Goal: Information Seeking & Learning: Learn about a topic

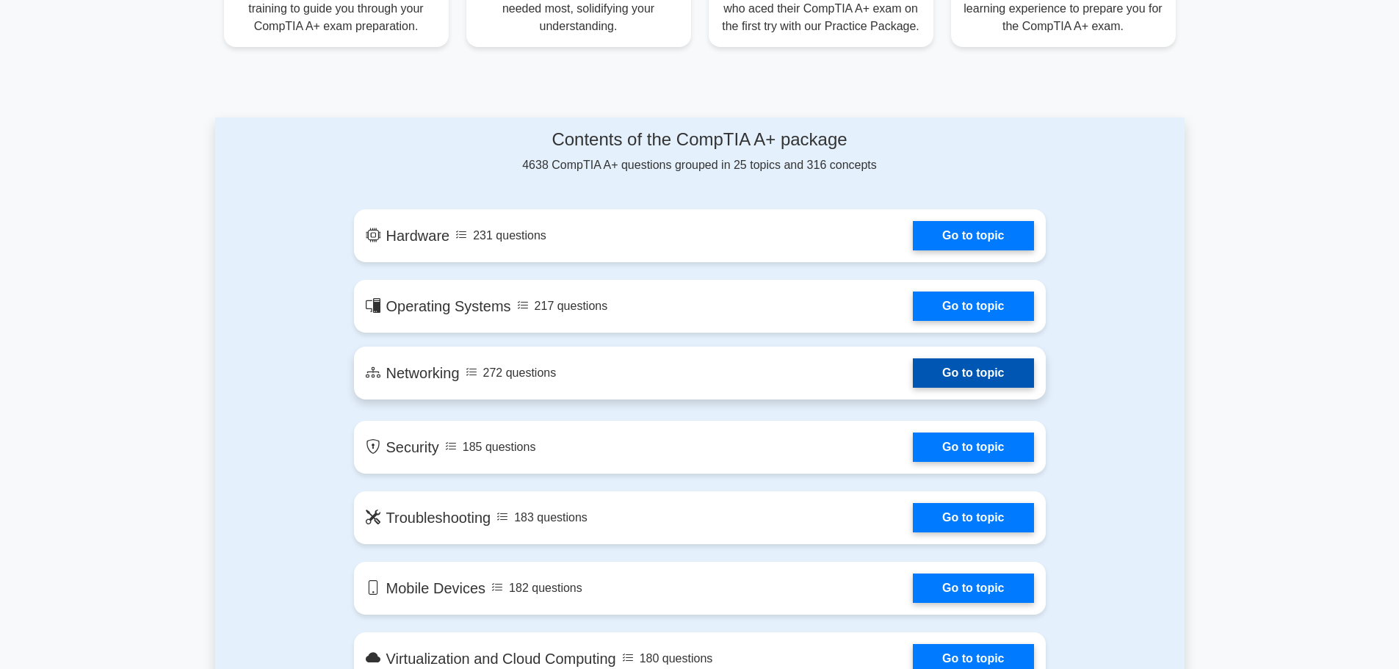
scroll to position [220, 0]
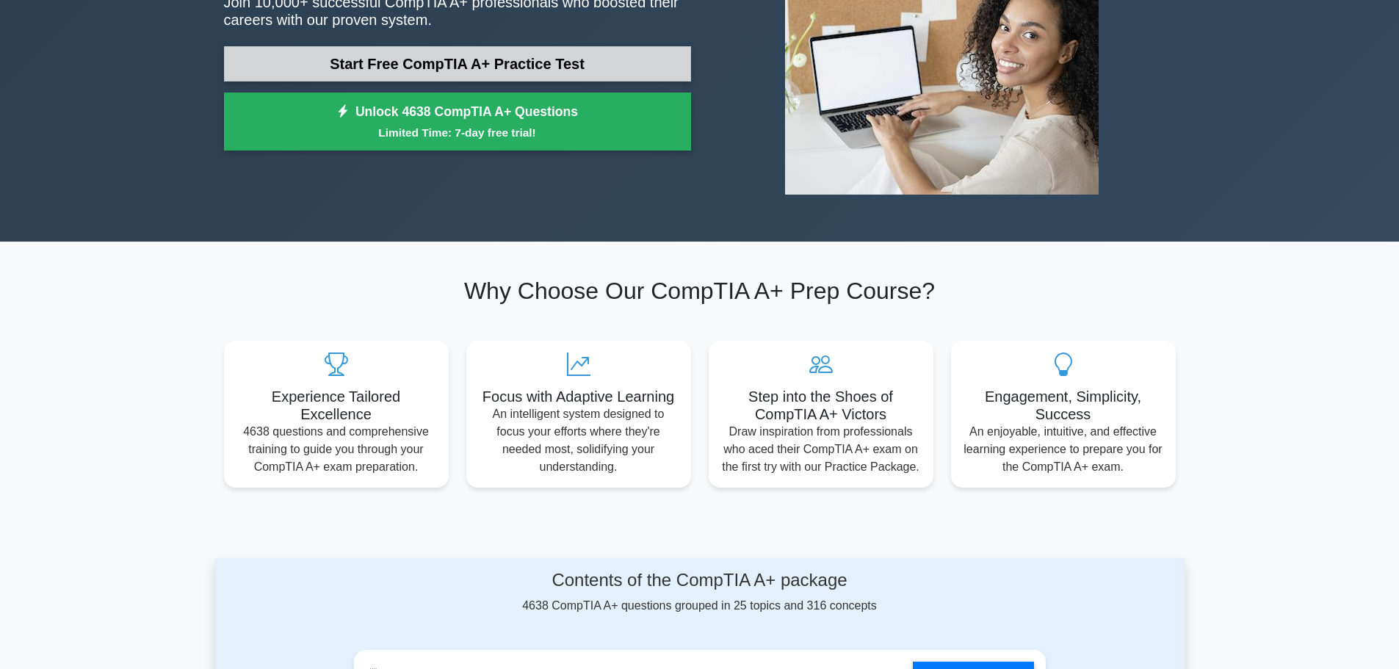
click at [573, 67] on link "Start Free CompTIA A+ Practice Test" at bounding box center [457, 63] width 467 height 35
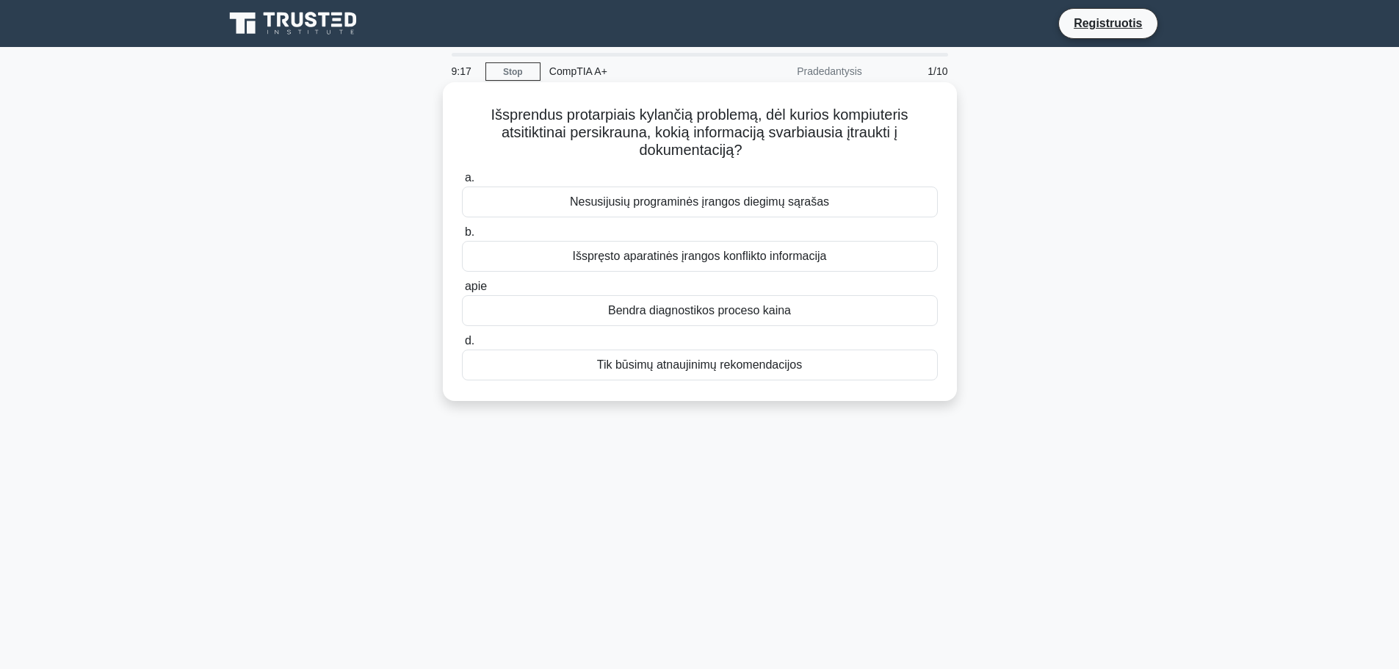
click at [687, 205] on font "Nesusijusių programinės įrangos diegimų sąrašas" at bounding box center [699, 201] width 259 height 12
click at [462, 183] on input "a. Nesusijusių programinės įrangos diegimų sąrašas" at bounding box center [462, 178] width 0 height 10
click at [785, 256] on div "Atnaujinkite iki 8 GB RAM" at bounding box center [700, 256] width 476 height 31
click at [462, 237] on input "b. Atnaujinkite iki 8 GB RAM" at bounding box center [462, 233] width 0 height 10
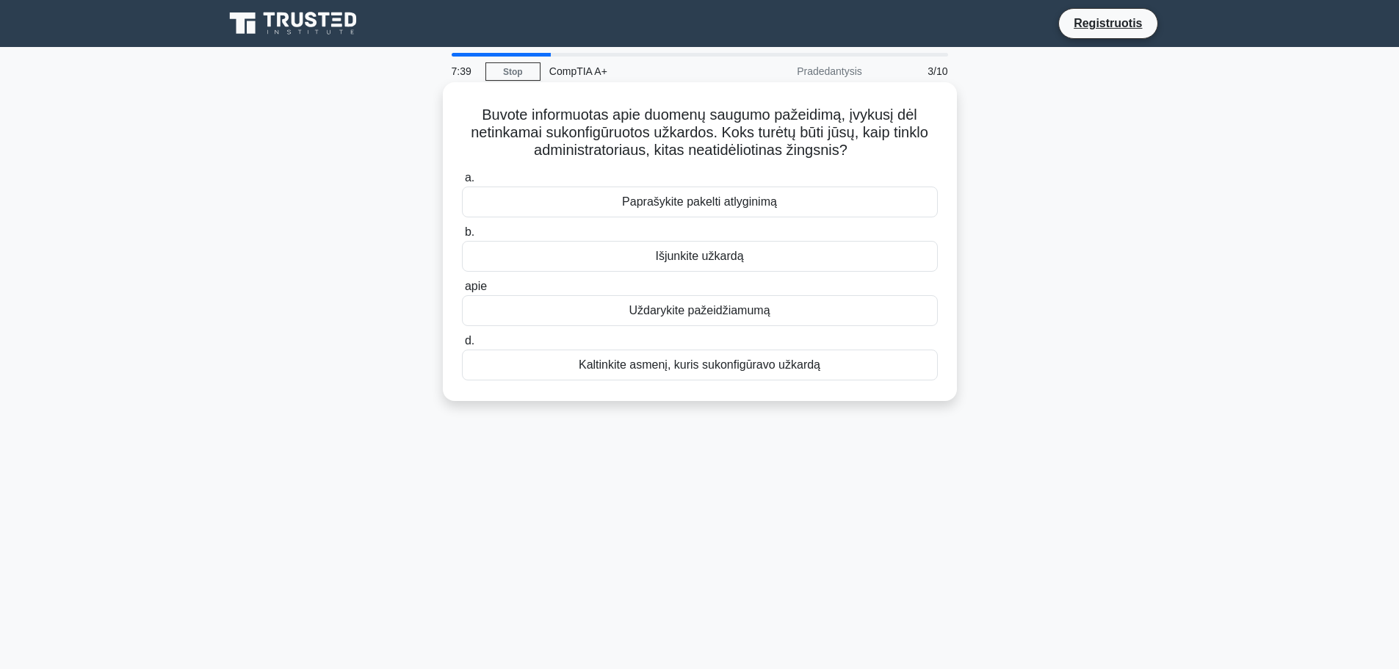
click at [844, 311] on div "Uždarykite pažeidžiamumą" at bounding box center [700, 310] width 476 height 31
click at [462, 292] on input "apie Uždarykite pažeidžiamumą" at bounding box center [462, 287] width 0 height 10
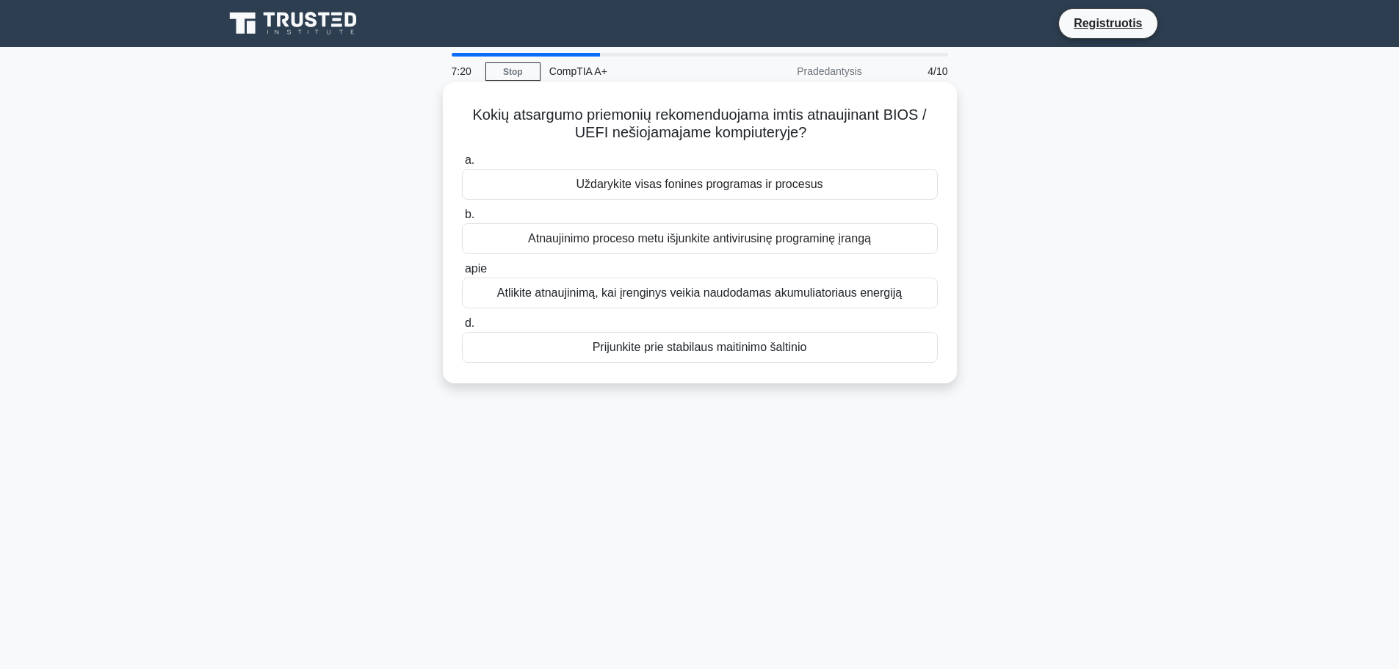
click at [834, 352] on div "Prijunkite prie stabilaus maitinimo šaltinio" at bounding box center [700, 347] width 476 height 31
click at [462, 328] on input "d. Prijunkite prie stabilaus maitinimo šaltinio" at bounding box center [462, 324] width 0 height 10
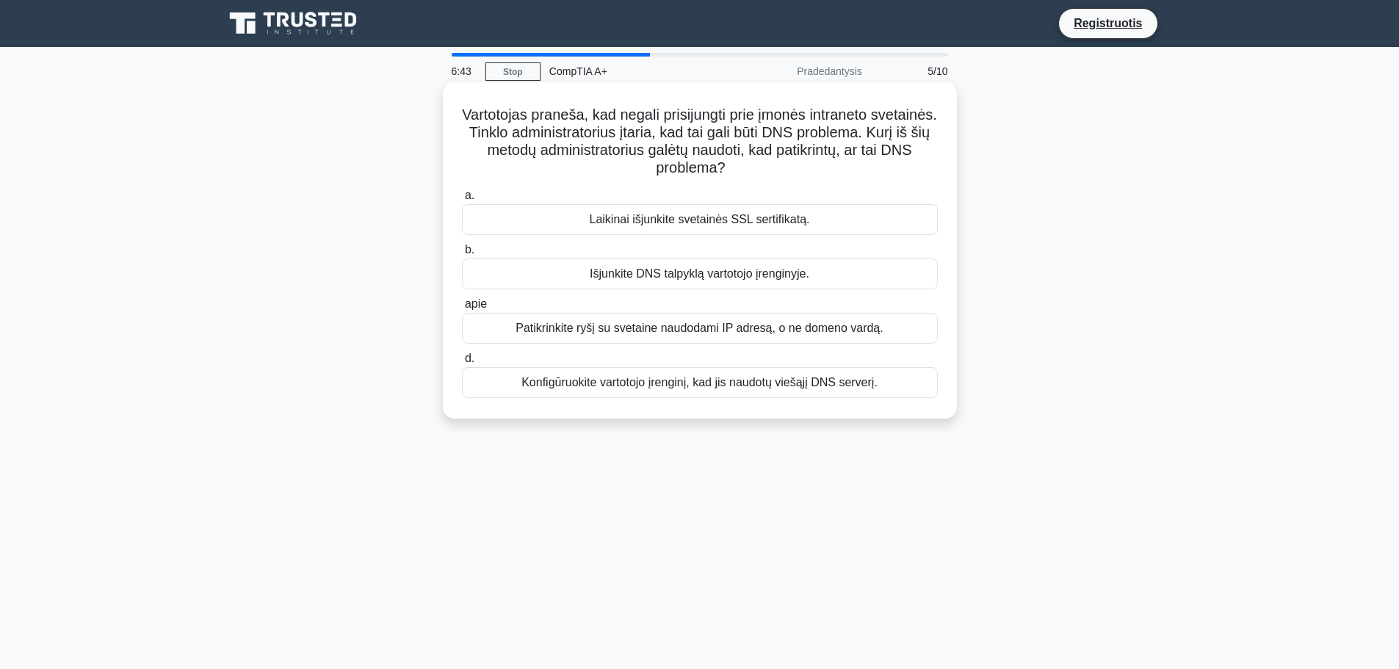
drag, startPoint x: 886, startPoint y: 336, endPoint x: 859, endPoint y: 278, distance: 63.1
click at [859, 278] on div "a. Laikinai išjunkite svetainės SSL sertifikatą. b. Išjunkite DNS talpyklą vart…" at bounding box center [700, 292] width 494 height 217
click at [859, 278] on div "Išjunkite DNS talpyklą vartotojo įrenginyje." at bounding box center [700, 274] width 476 height 31
click at [462, 255] on input "b. Išjunkite DNS talpyklą vartotojo įrenginyje." at bounding box center [462, 250] width 0 height 10
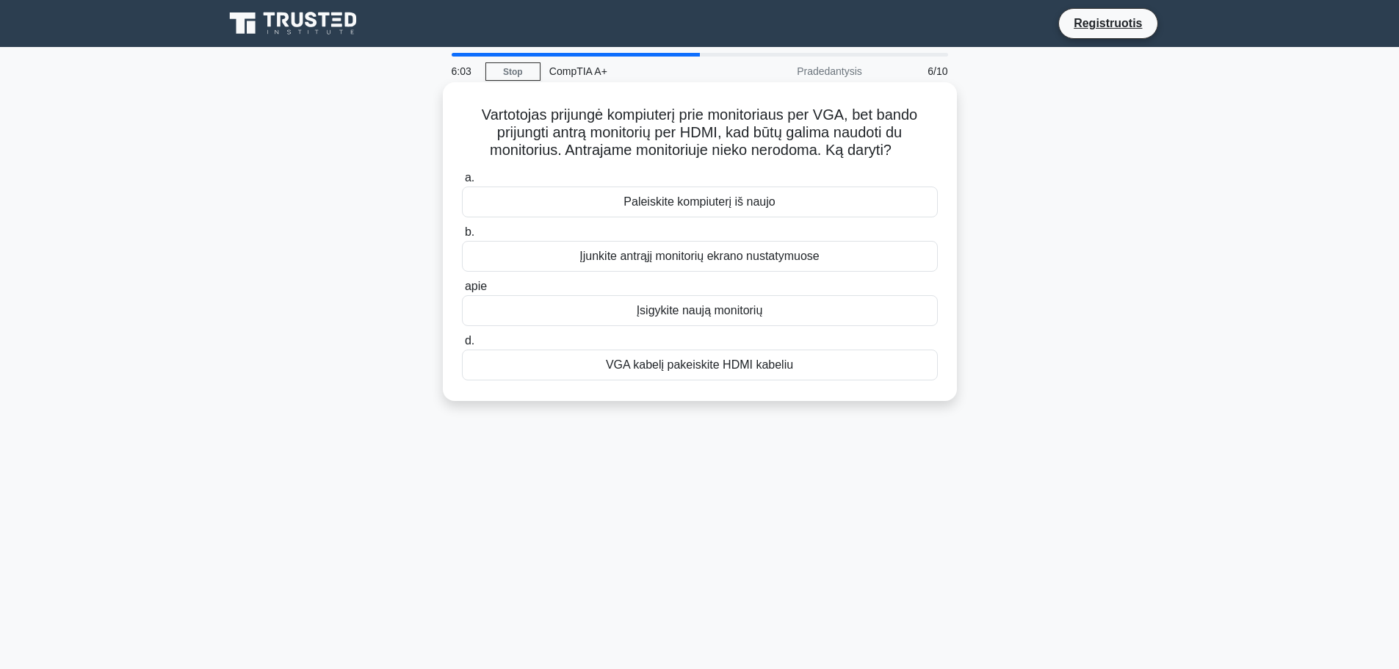
click at [854, 259] on div "Įjunkite antrąjį monitorių ekrano nustatymuose" at bounding box center [700, 256] width 476 height 31
click at [462, 237] on input "b. Įjunkite antrąjį monitorių ekrano nustatymuose" at bounding box center [462, 233] width 0 height 10
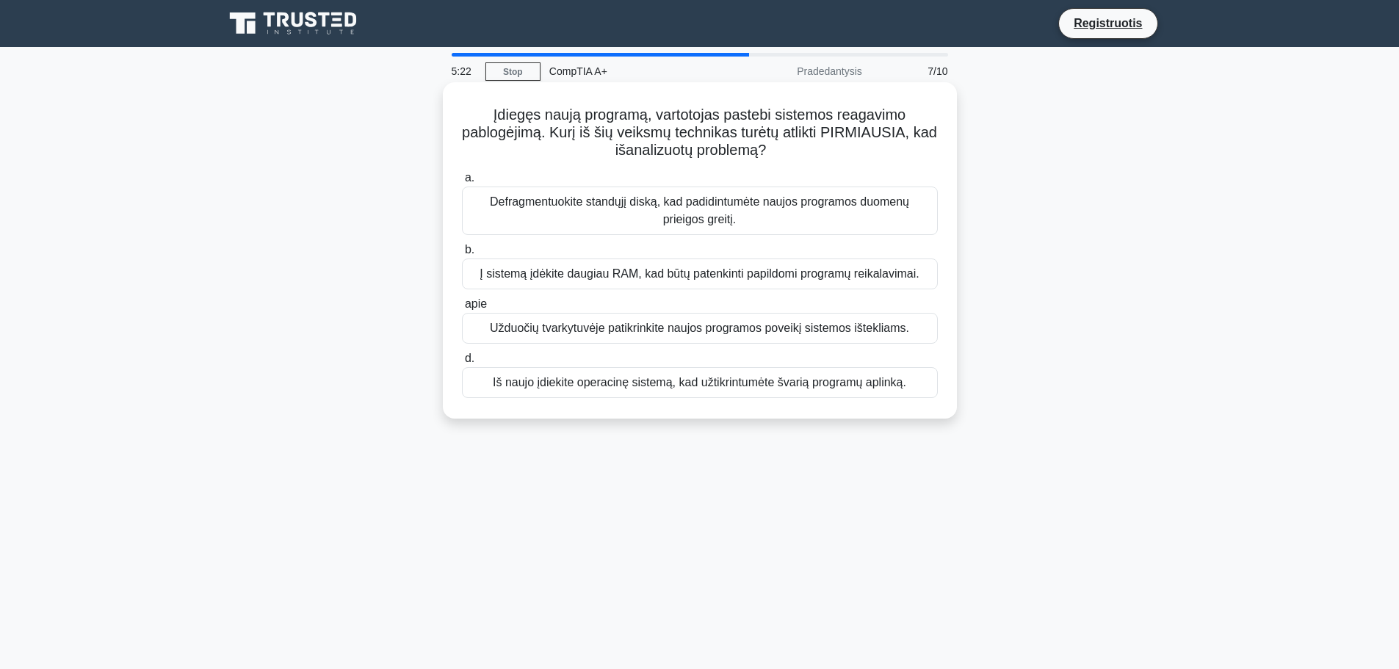
click at [838, 325] on font "Užduočių tvarkytuvėje patikrinkite naujos programos poveikį sistemos ištekliams." at bounding box center [699, 328] width 419 height 12
click at [462, 309] on input "apie Užduočių tvarkytuvėje patikrinkite naujos programos poveikį sistemos ištek…" at bounding box center [462, 305] width 0 height 10
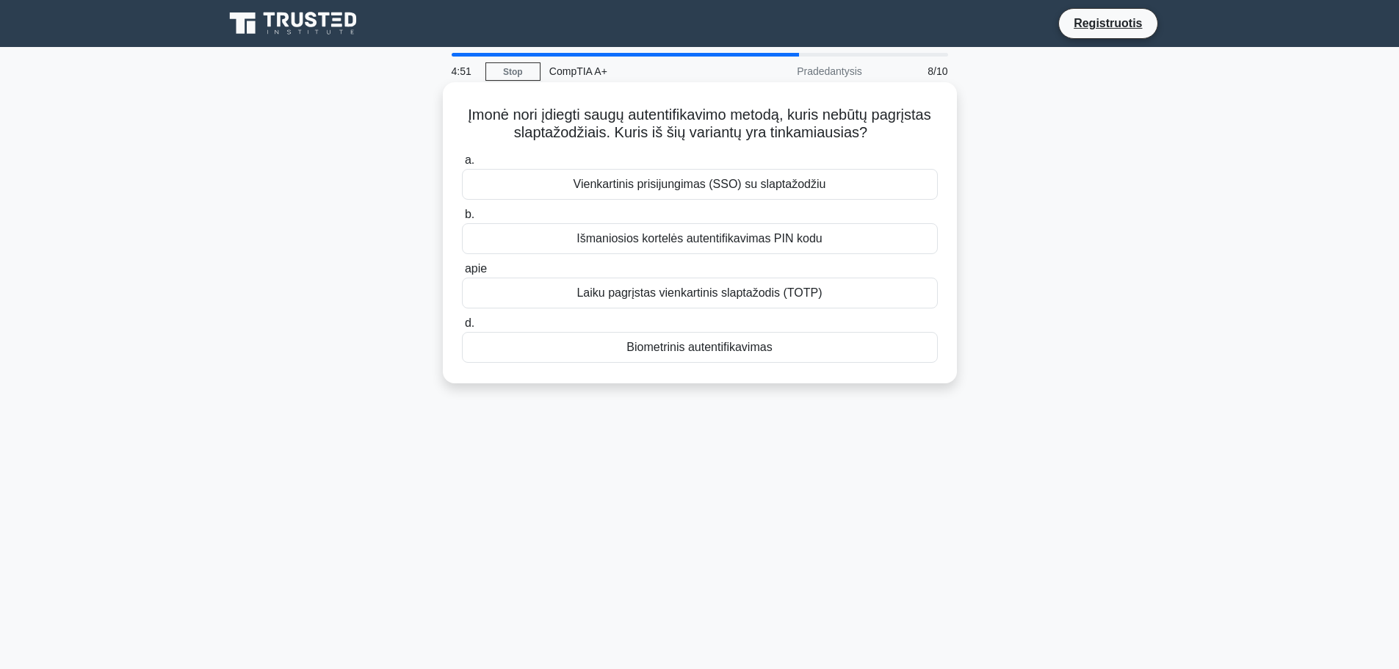
click at [837, 352] on div "Biometrinis autentifikavimas" at bounding box center [700, 347] width 476 height 31
click at [462, 328] on input "d. Biometrinis autentifikavimas" at bounding box center [462, 324] width 0 height 10
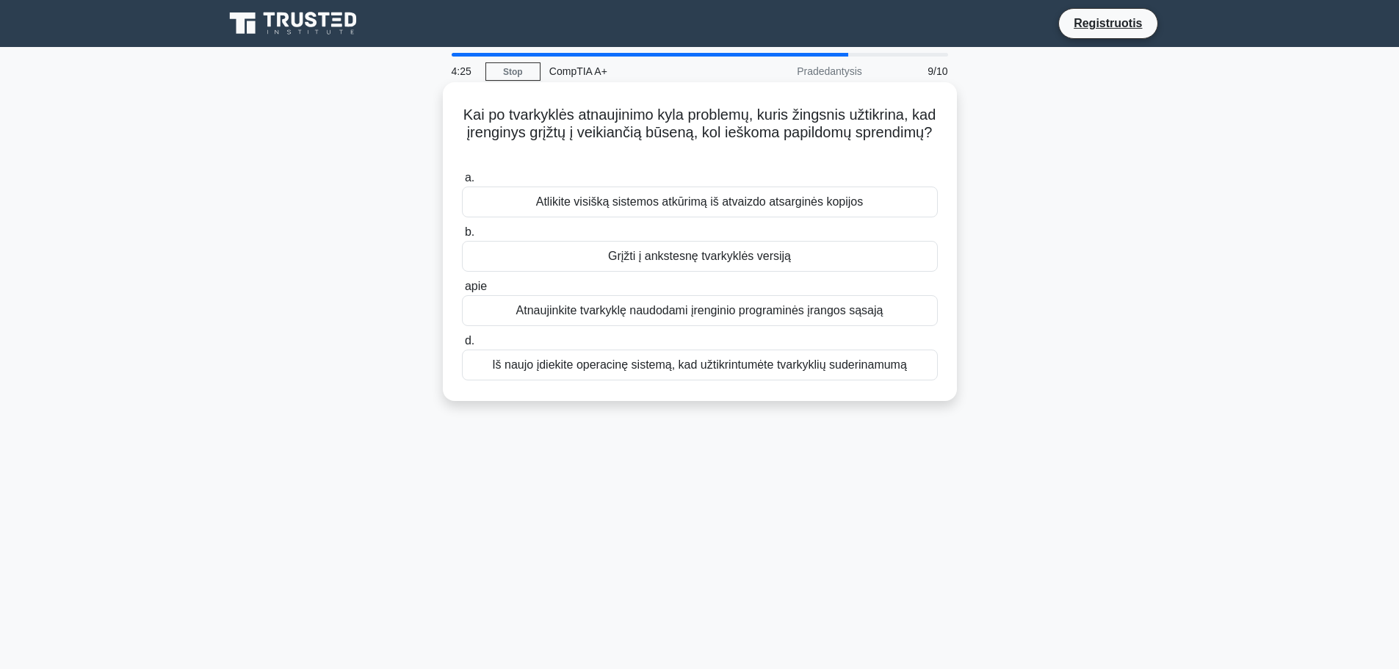
click at [848, 362] on font "Iš naujo įdiekite operacinę sistemą, kad užtikrintumėte tvarkyklių suderinamumą" at bounding box center [699, 364] width 415 height 12
click at [462, 346] on input "d. Iš naujo įdiekite operacinę sistemą, kad užtikrintumėte tvarkyklių suderinam…" at bounding box center [462, 341] width 0 height 10
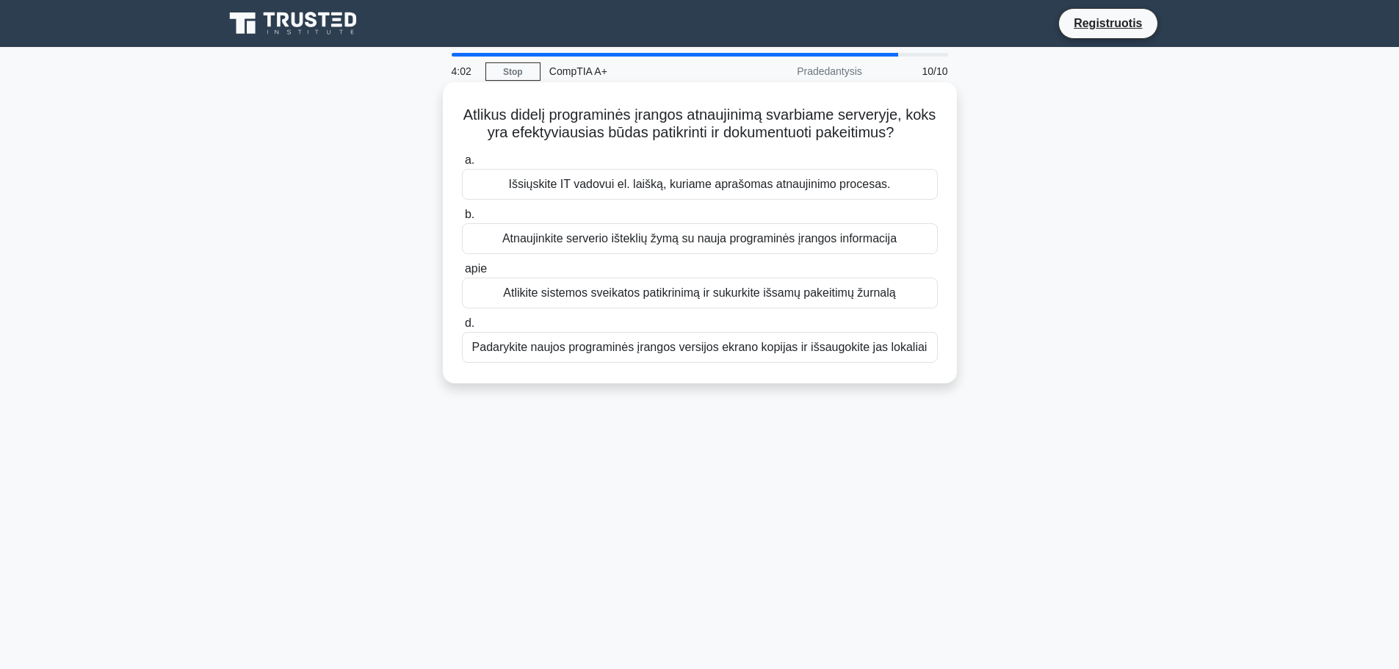
click at [888, 350] on font "Padarykite naujos programinės įrangos versijos ekrano kopijas ir išsaugokite ja…" at bounding box center [699, 347] width 455 height 12
click at [462, 328] on input "d. Padarykite naujos programinės įrangos versijos ekrano kopijas ir išsaugokite…" at bounding box center [462, 324] width 0 height 10
